Goal: Information Seeking & Learning: Learn about a topic

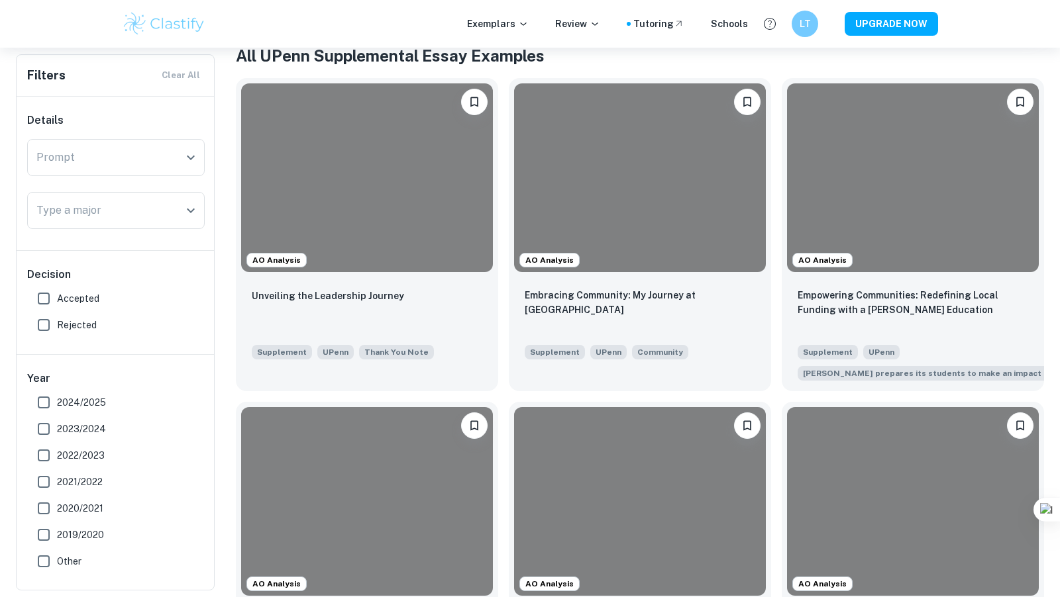
scroll to position [280, 0]
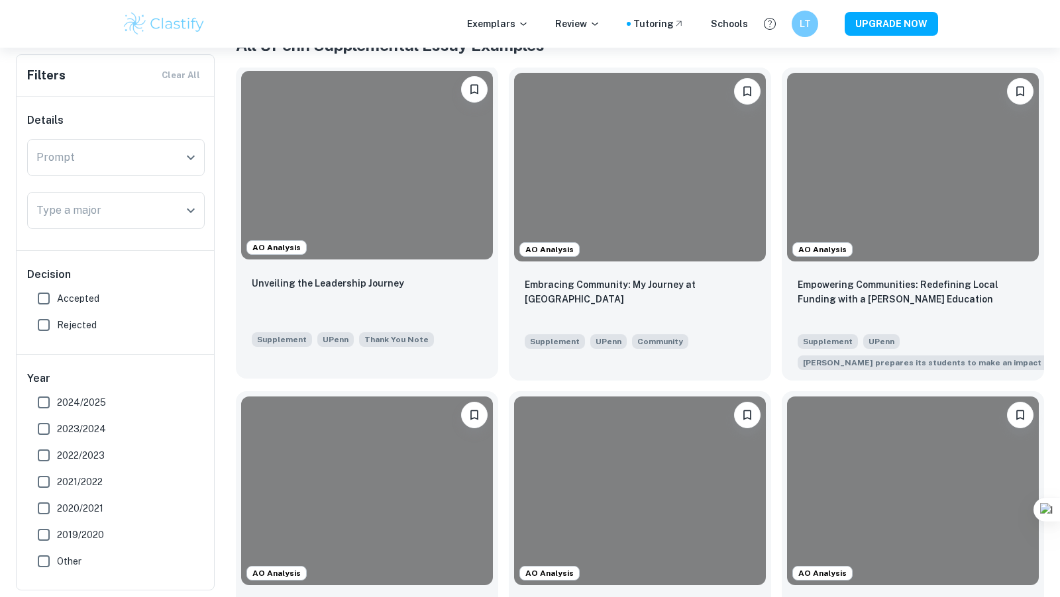
click at [381, 146] on div at bounding box center [367, 165] width 252 height 189
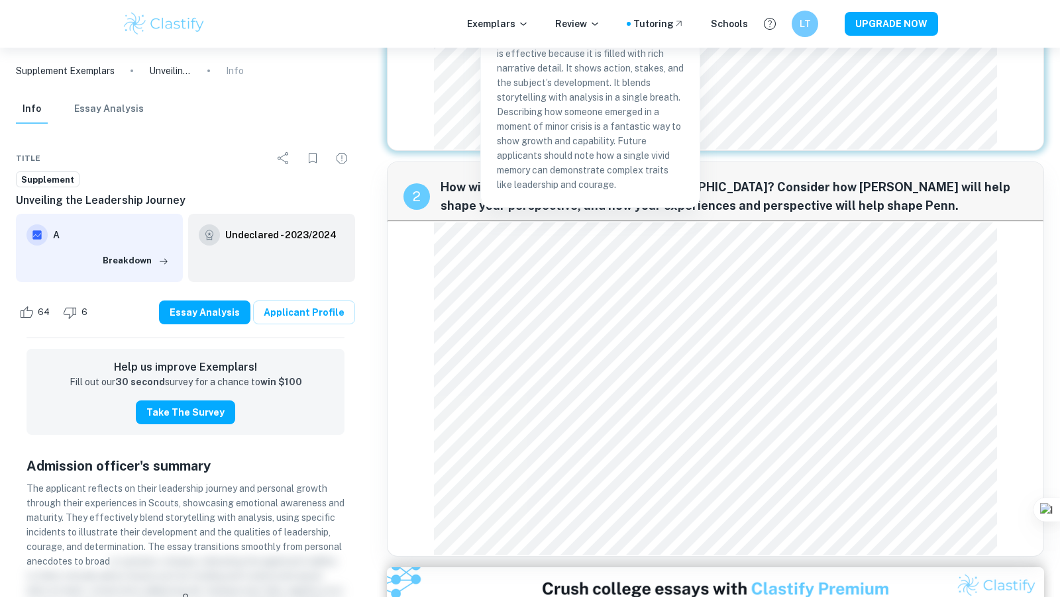
scroll to position [342, 0]
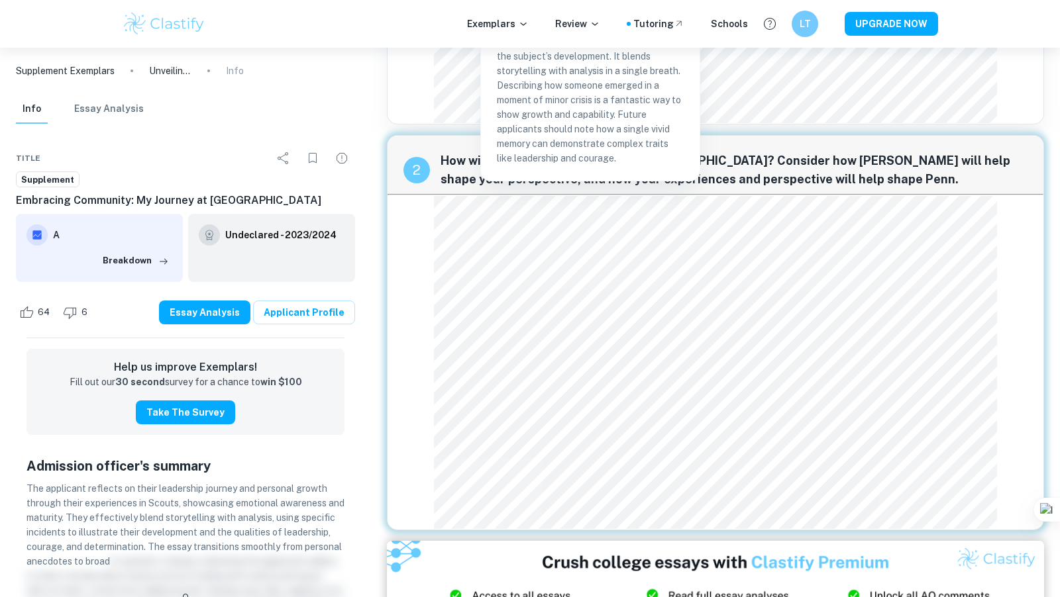
scroll to position [353, 0]
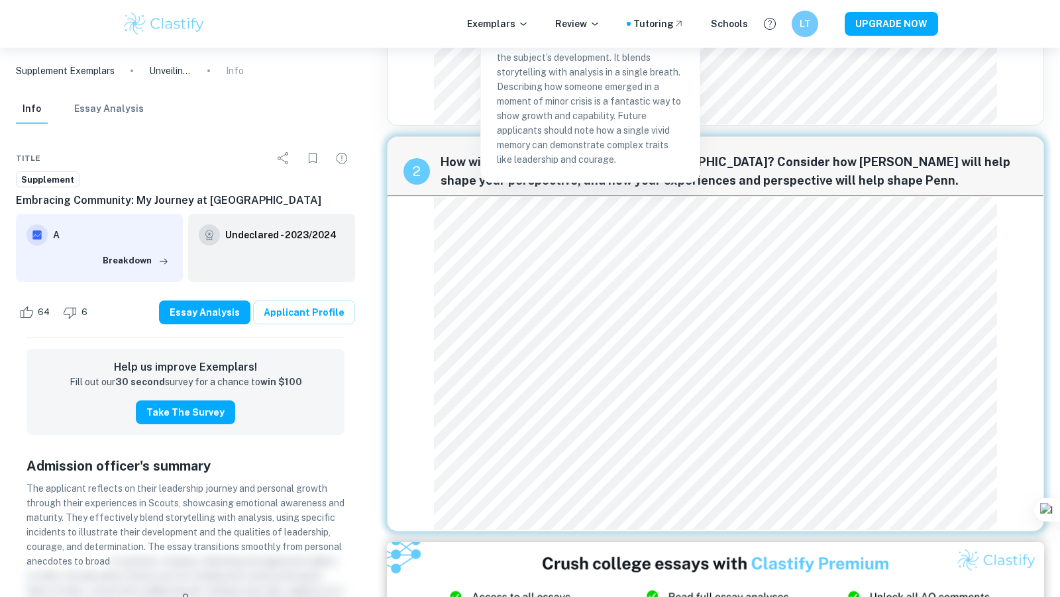
click at [429, 210] on div "2 How will you explore community at [GEOGRAPHIC_DATA]? Consider how [PERSON_NAM…" at bounding box center [715, 333] width 657 height 395
click at [450, 153] on span "How will you explore community at [GEOGRAPHIC_DATA]? Consider how [PERSON_NAME]…" at bounding box center [733, 171] width 587 height 37
click at [638, 152] on p "This is a long sentence, which can be dangerous as it is overly complicated, bu…" at bounding box center [590, 79] width 187 height 175
click at [885, 176] on span "How will you explore community at [GEOGRAPHIC_DATA]? Consider how [PERSON_NAME]…" at bounding box center [733, 171] width 587 height 37
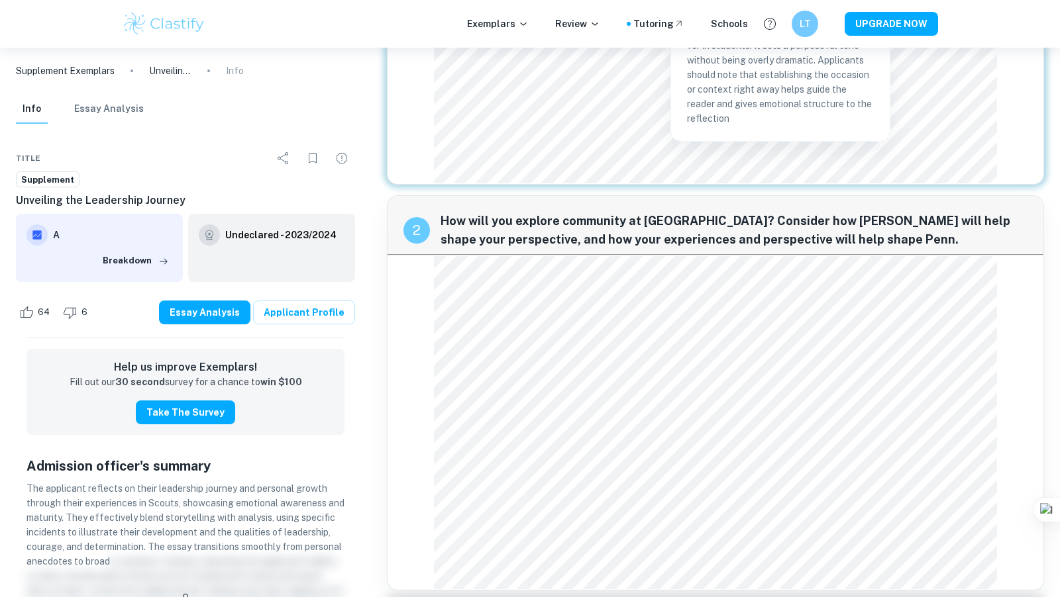
scroll to position [272, 0]
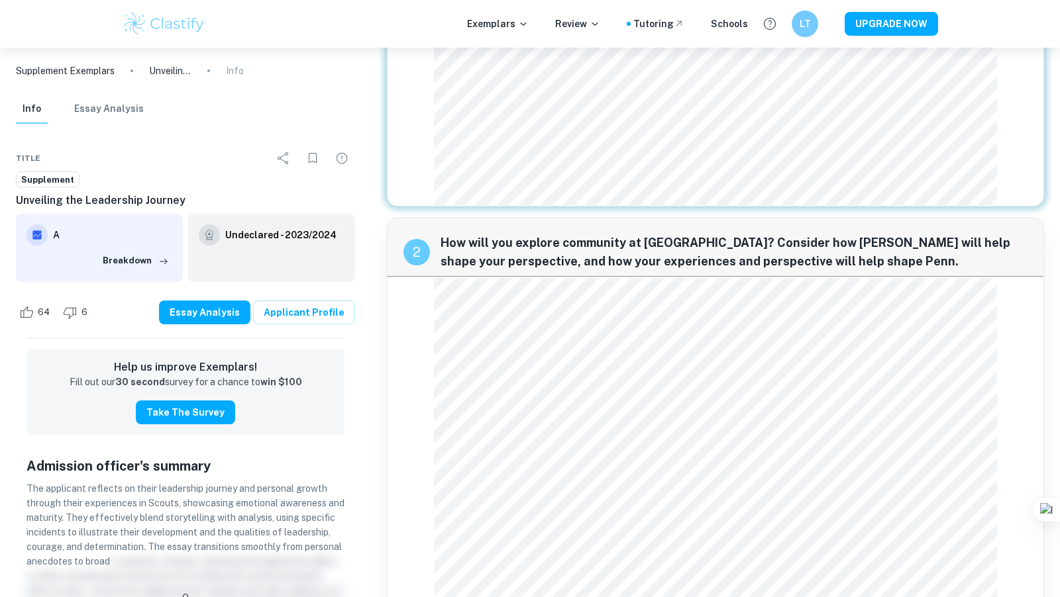
click at [725, 410] on div "2 How will you explore community at [GEOGRAPHIC_DATA]? Consider how [PERSON_NAM…" at bounding box center [715, 414] width 657 height 395
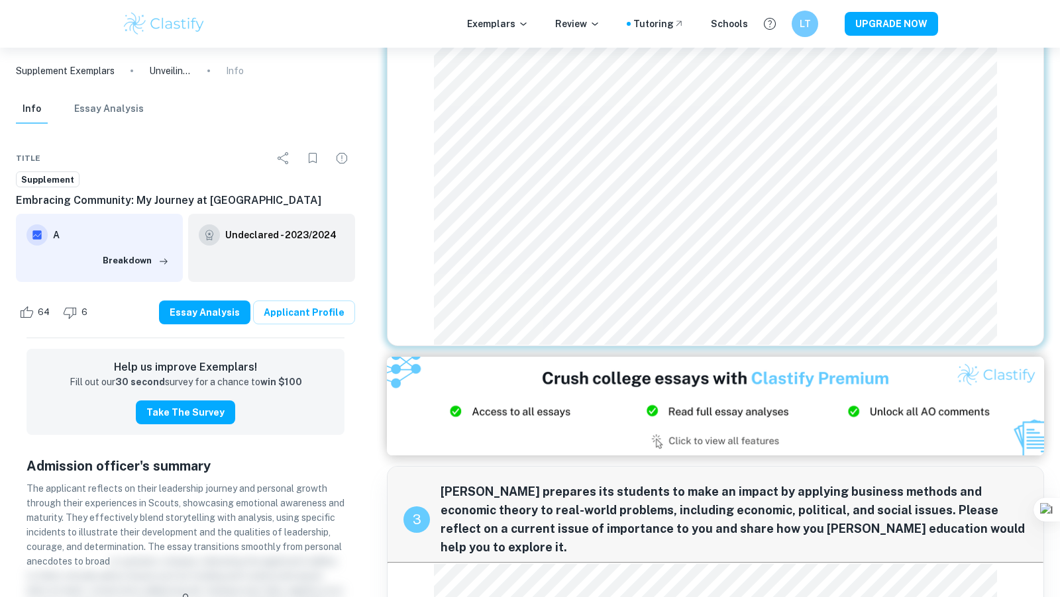
scroll to position [452, 0]
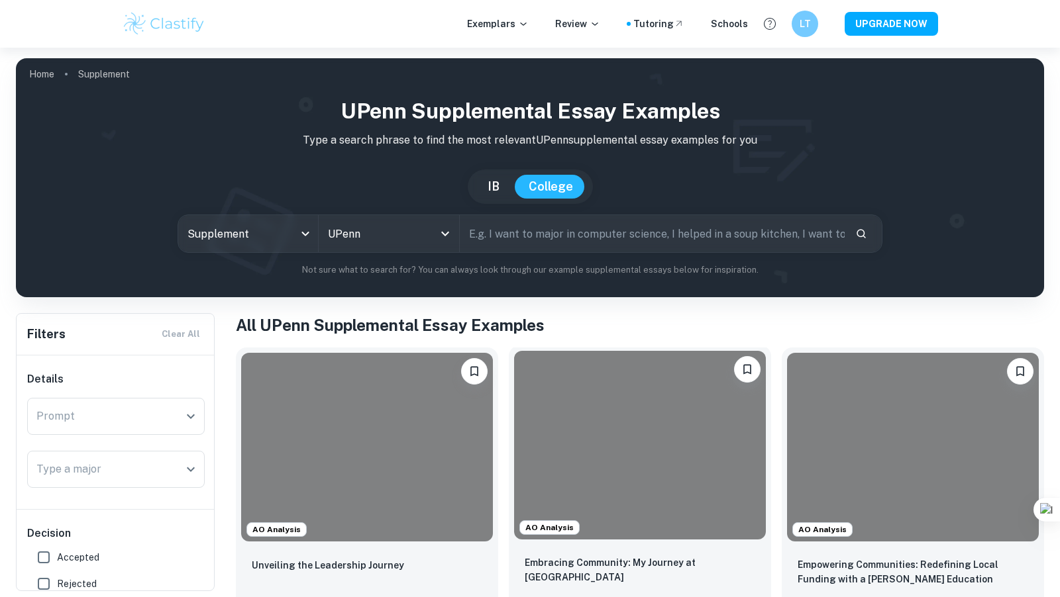
click at [588, 417] on div at bounding box center [640, 445] width 252 height 189
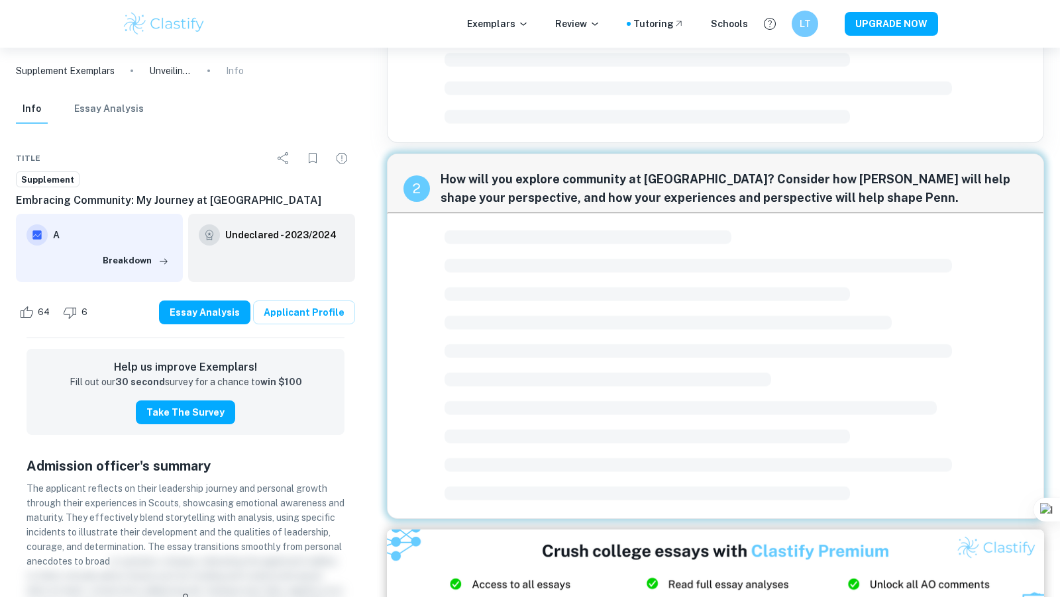
scroll to position [289, 0]
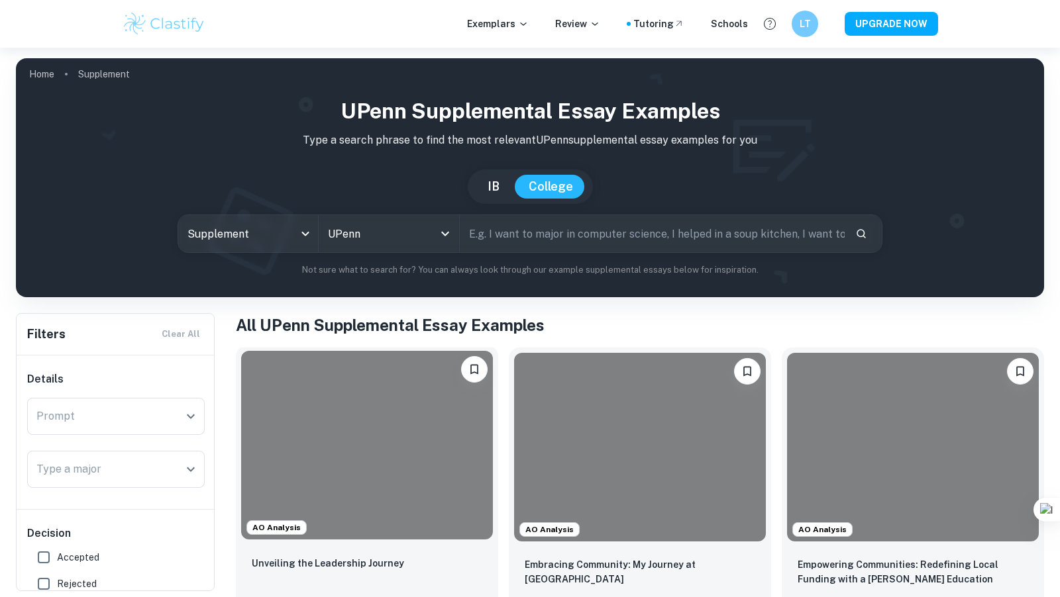
click at [419, 464] on div at bounding box center [367, 445] width 252 height 189
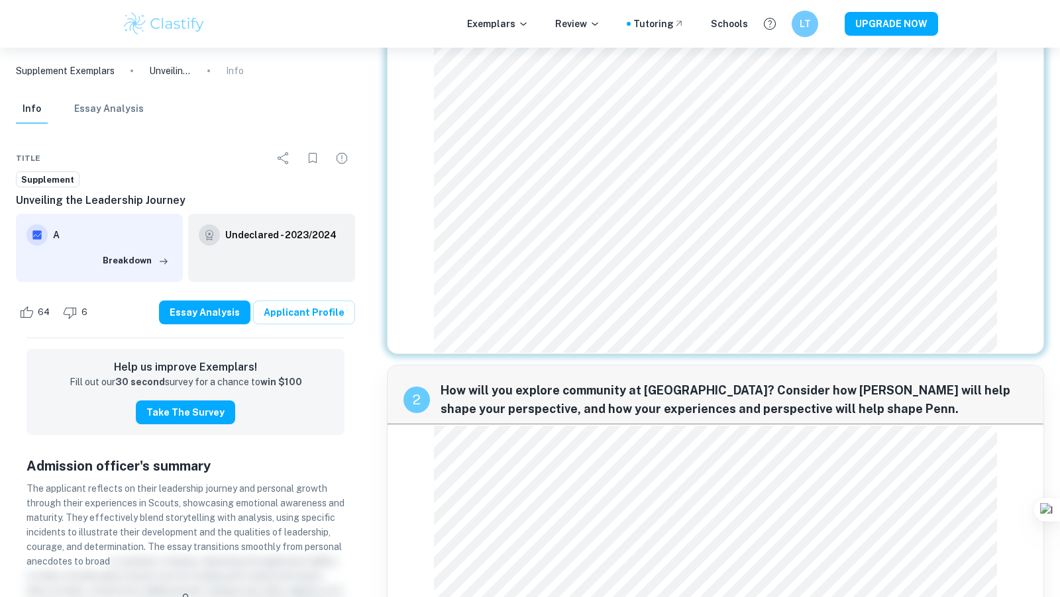
scroll to position [196, 0]
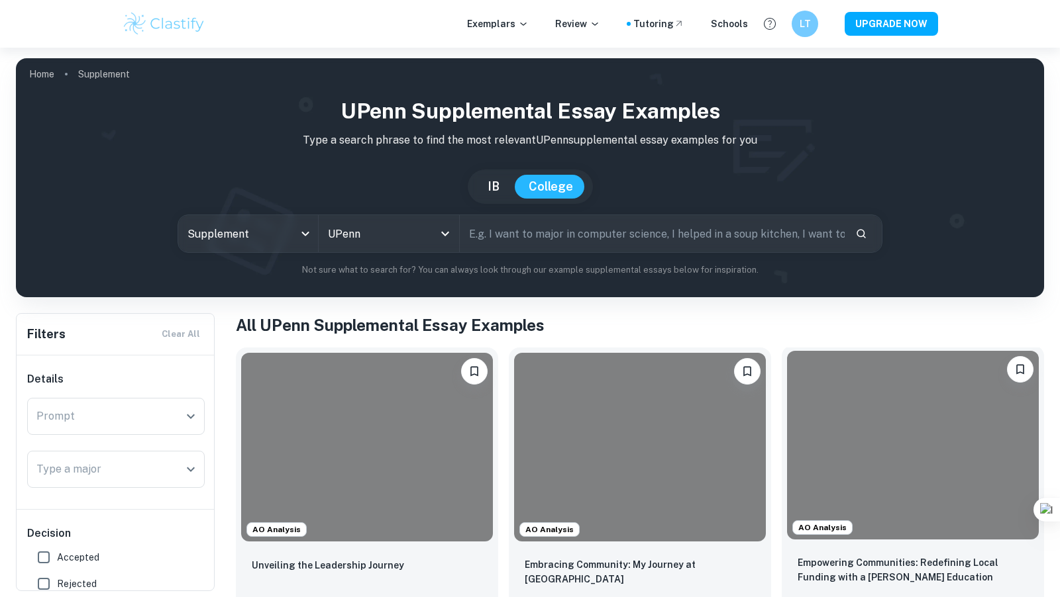
click at [848, 500] on div at bounding box center [913, 445] width 252 height 189
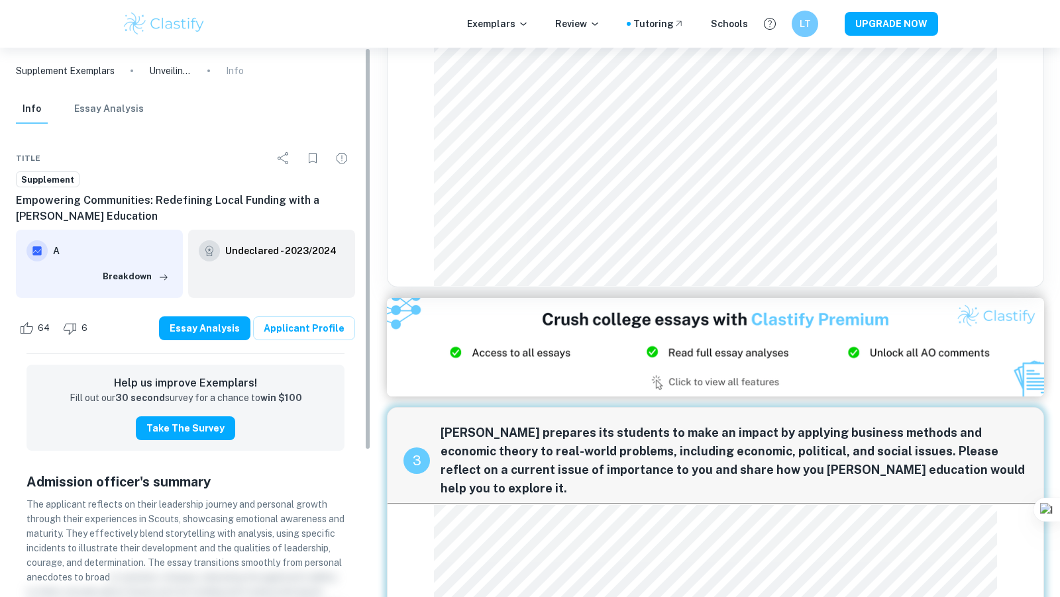
scroll to position [627, 0]
